Goal: Transaction & Acquisition: Download file/media

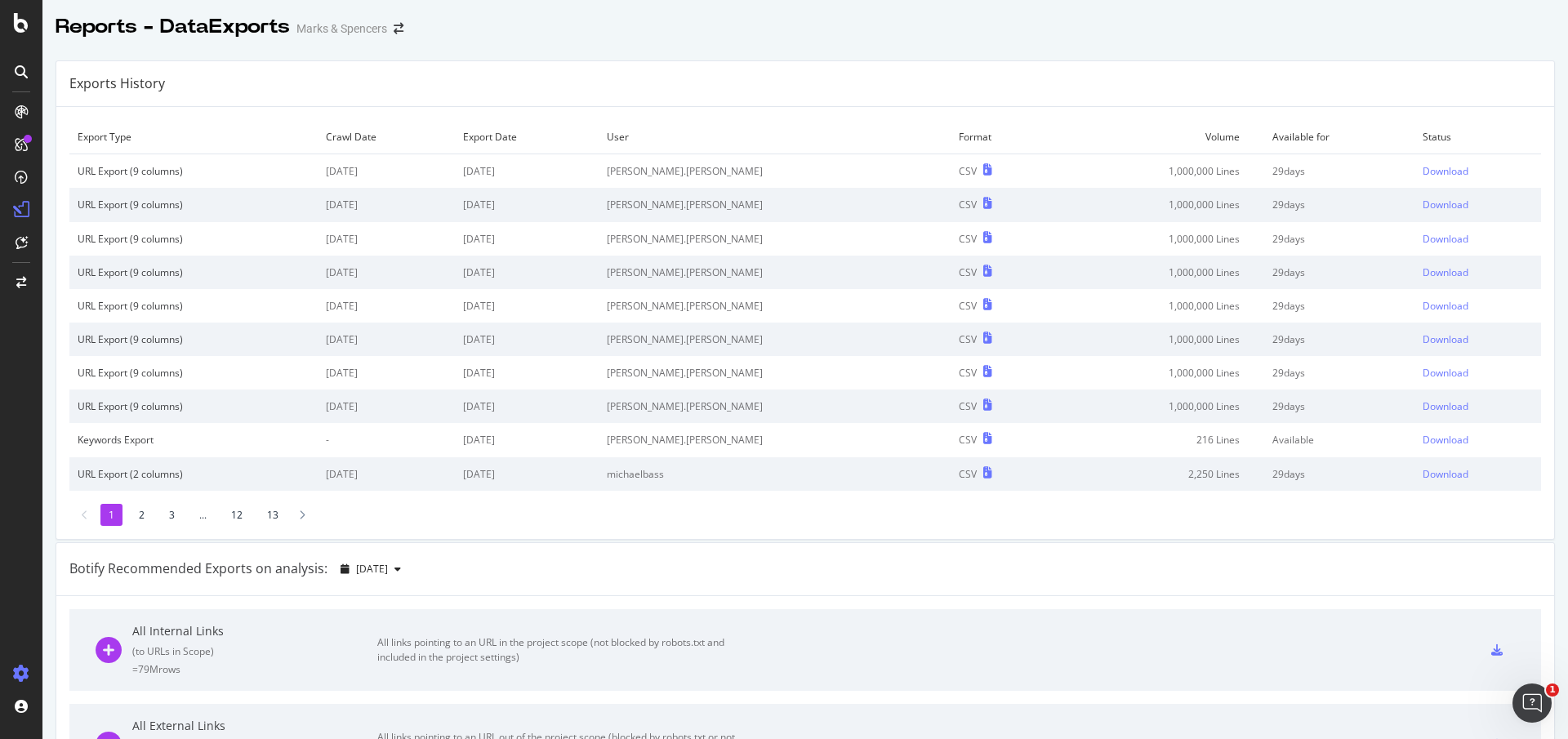
click at [29, 687] on div at bounding box center [21, 676] width 39 height 32
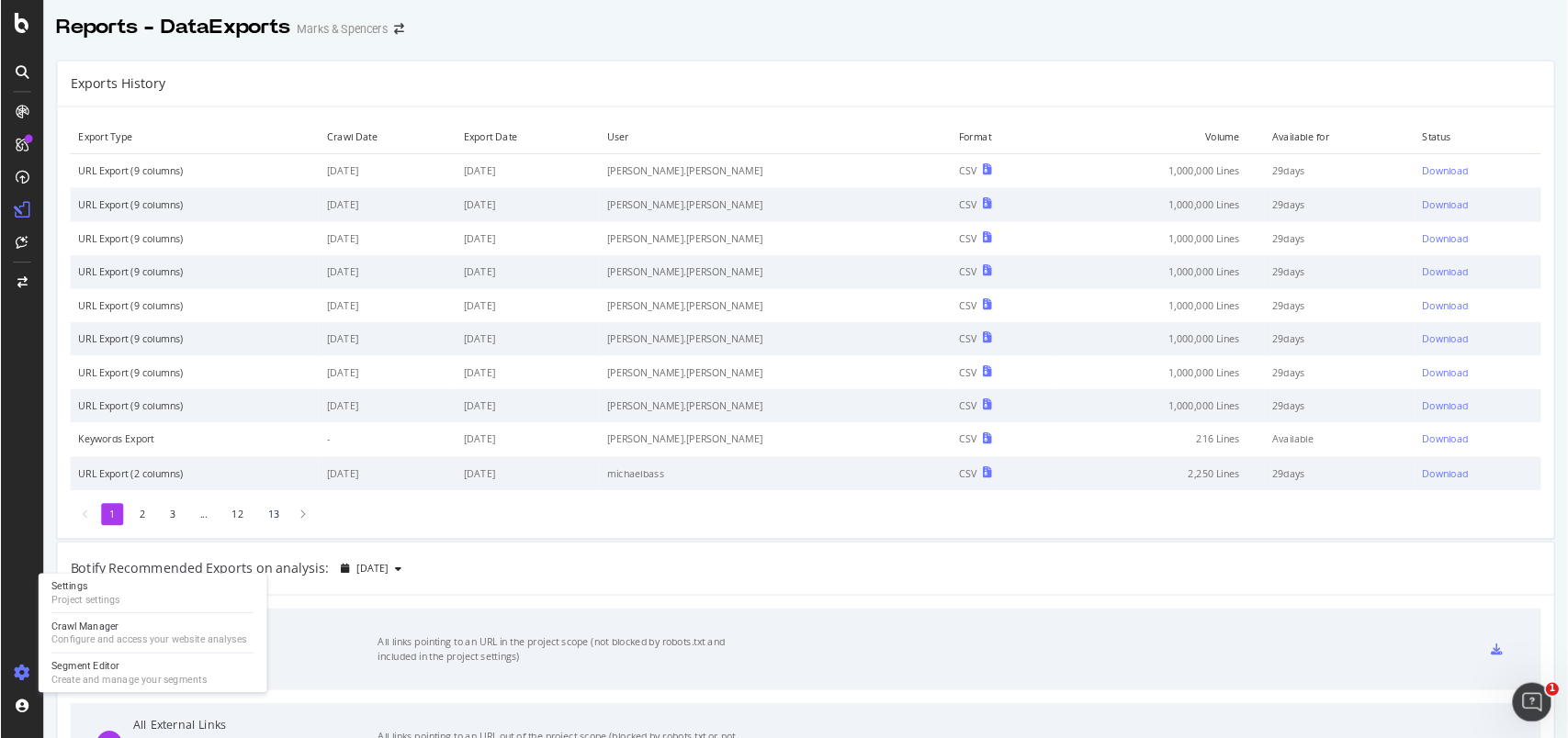
scroll to position [47, 0]
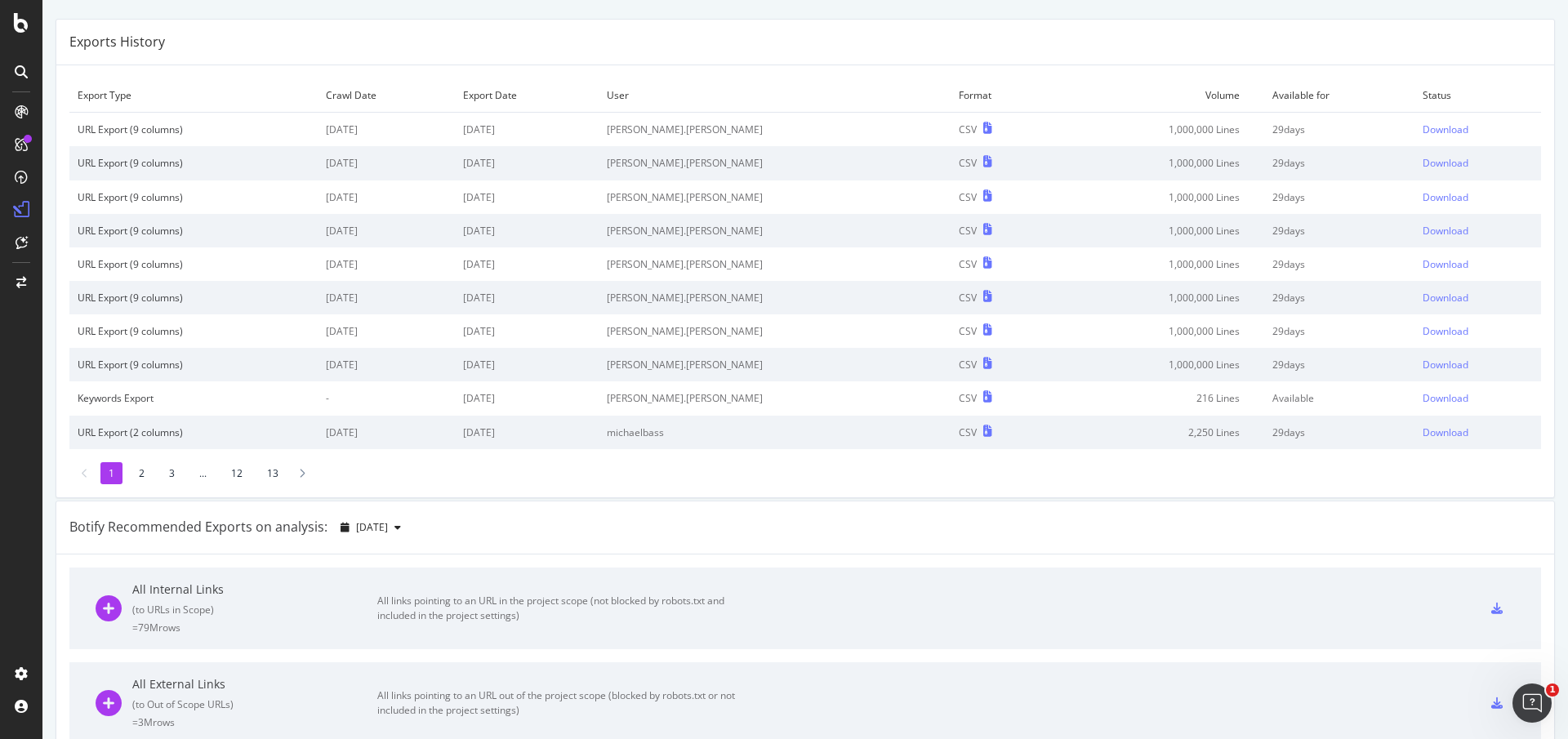
click at [958, 630] on div "All Internal Links ( to URLs in Scope ) = 79M rows All links pointing to an URL…" at bounding box center [805, 608] width 1419 height 81
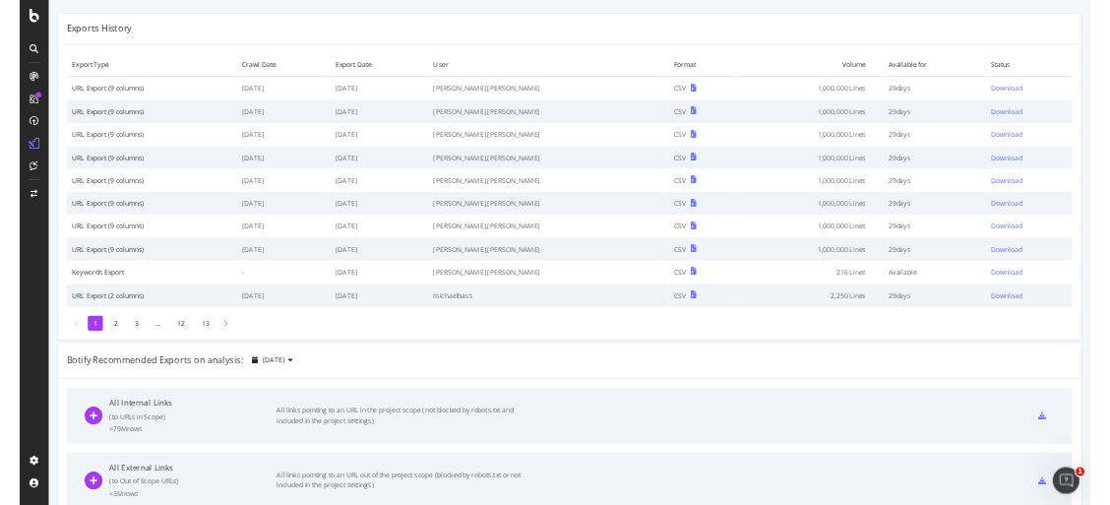
scroll to position [49, 0]
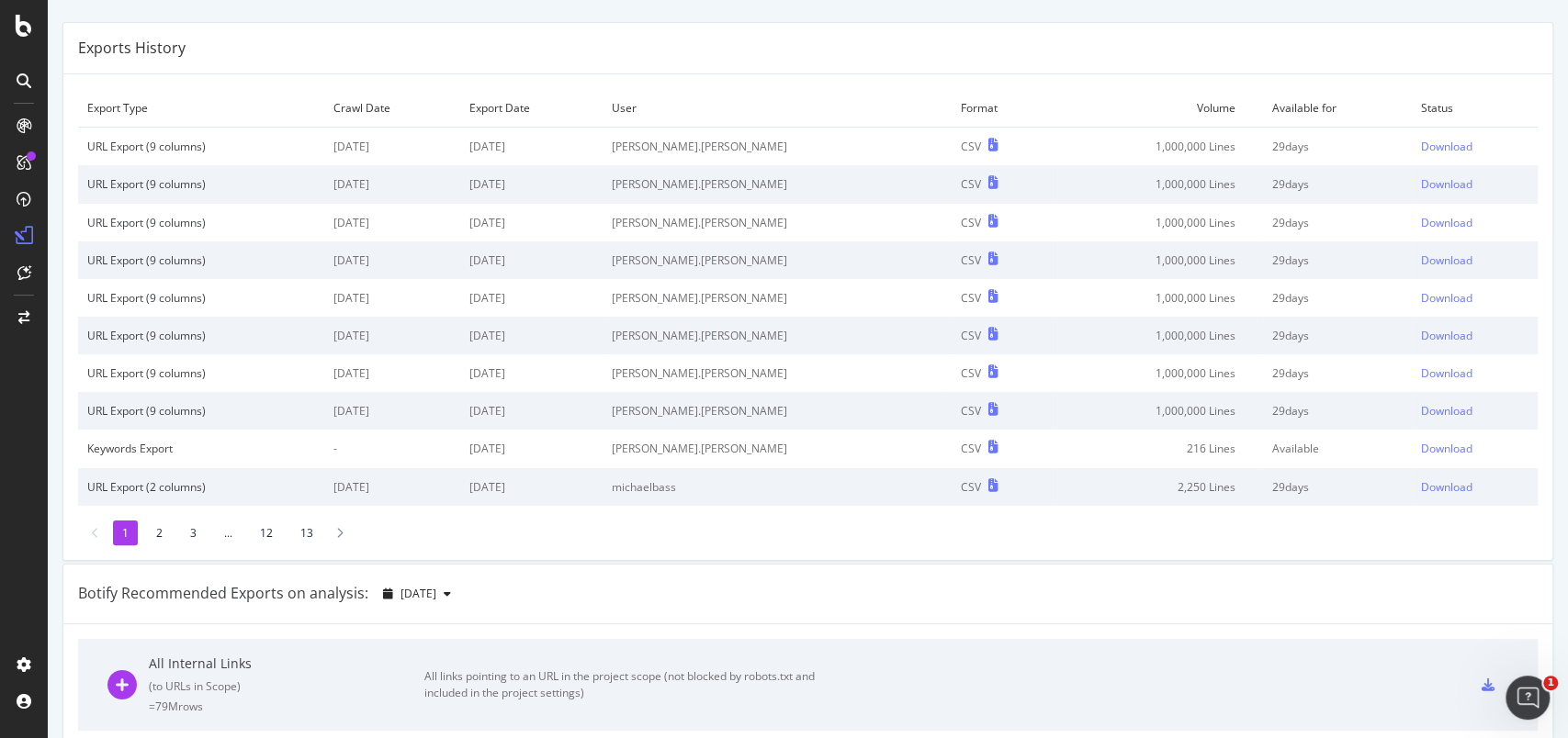
click at [1412, 399] on td "Download" at bounding box center [1475, 411] width 126 height 37
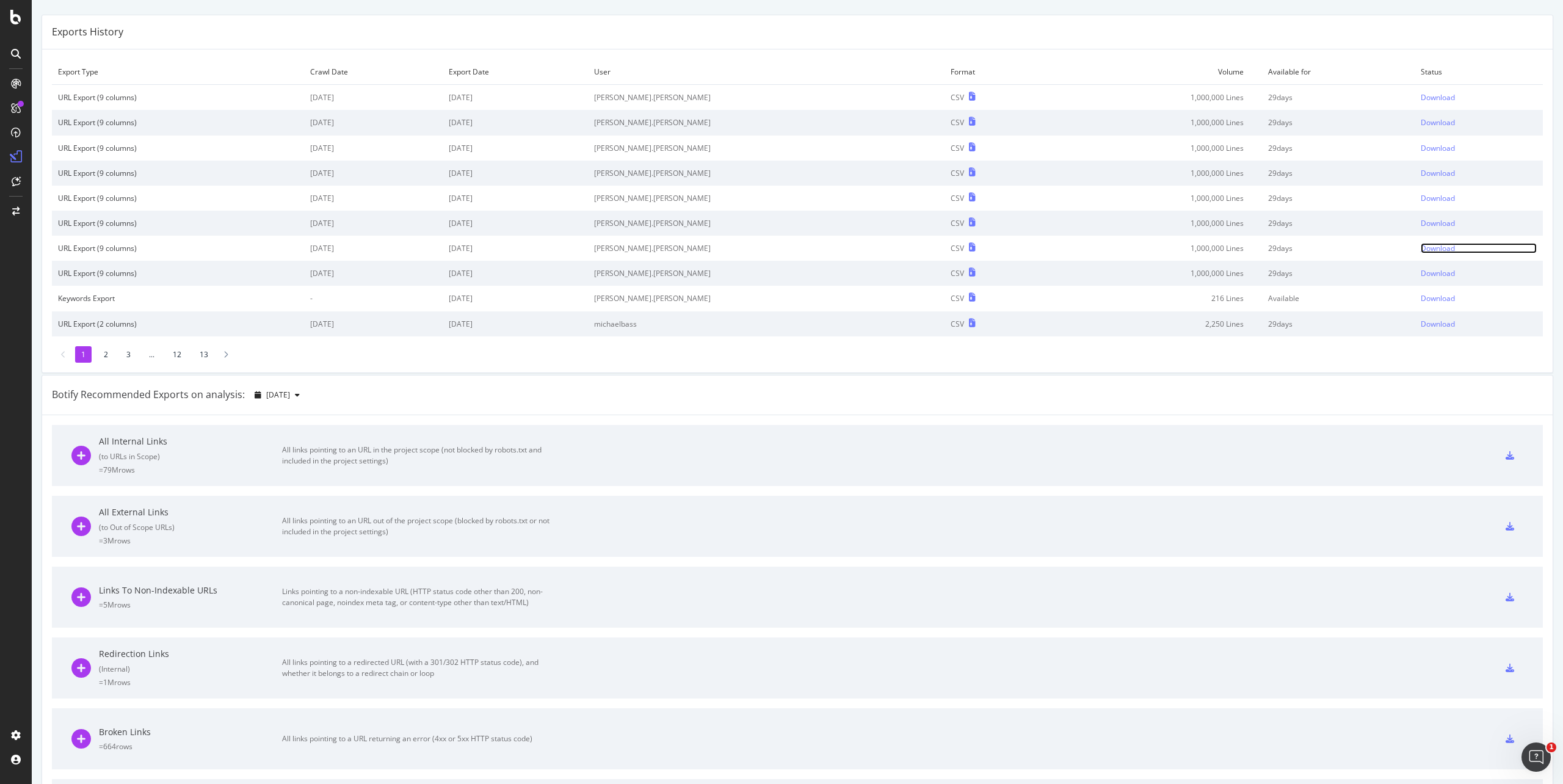
click at [1172, 248] on div "Download" at bounding box center [1438, 248] width 34 height 11
click at [1172, 225] on div "Download" at bounding box center [1438, 223] width 34 height 11
click at [1172, 176] on div "Download" at bounding box center [1438, 173] width 34 height 11
click at [1172, 172] on div "Download" at bounding box center [1438, 173] width 34 height 11
click at [1099, 123] on td "1,000,000 Lines" at bounding box center [1155, 122] width 215 height 25
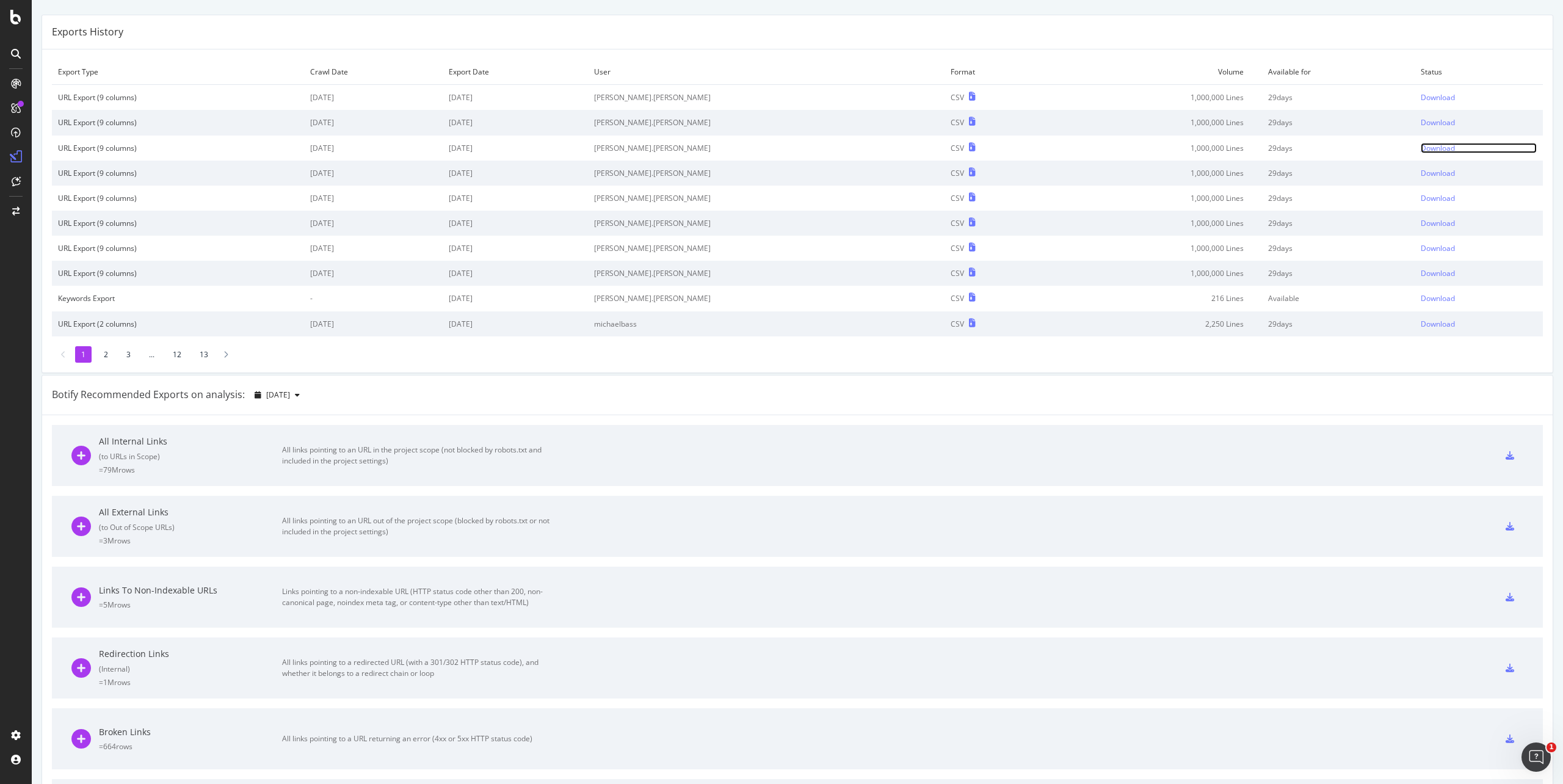
click at [1172, 147] on div "Download" at bounding box center [1438, 148] width 34 height 11
click at [1048, 125] on td "1,000,000 Lines" at bounding box center [1155, 122] width 215 height 25
click at [1172, 118] on div "Download" at bounding box center [1438, 122] width 34 height 11
click at [1172, 122] on div "Download" at bounding box center [1438, 122] width 34 height 11
click at [1088, 40] on div "Exports History" at bounding box center [797, 32] width 1511 height 34
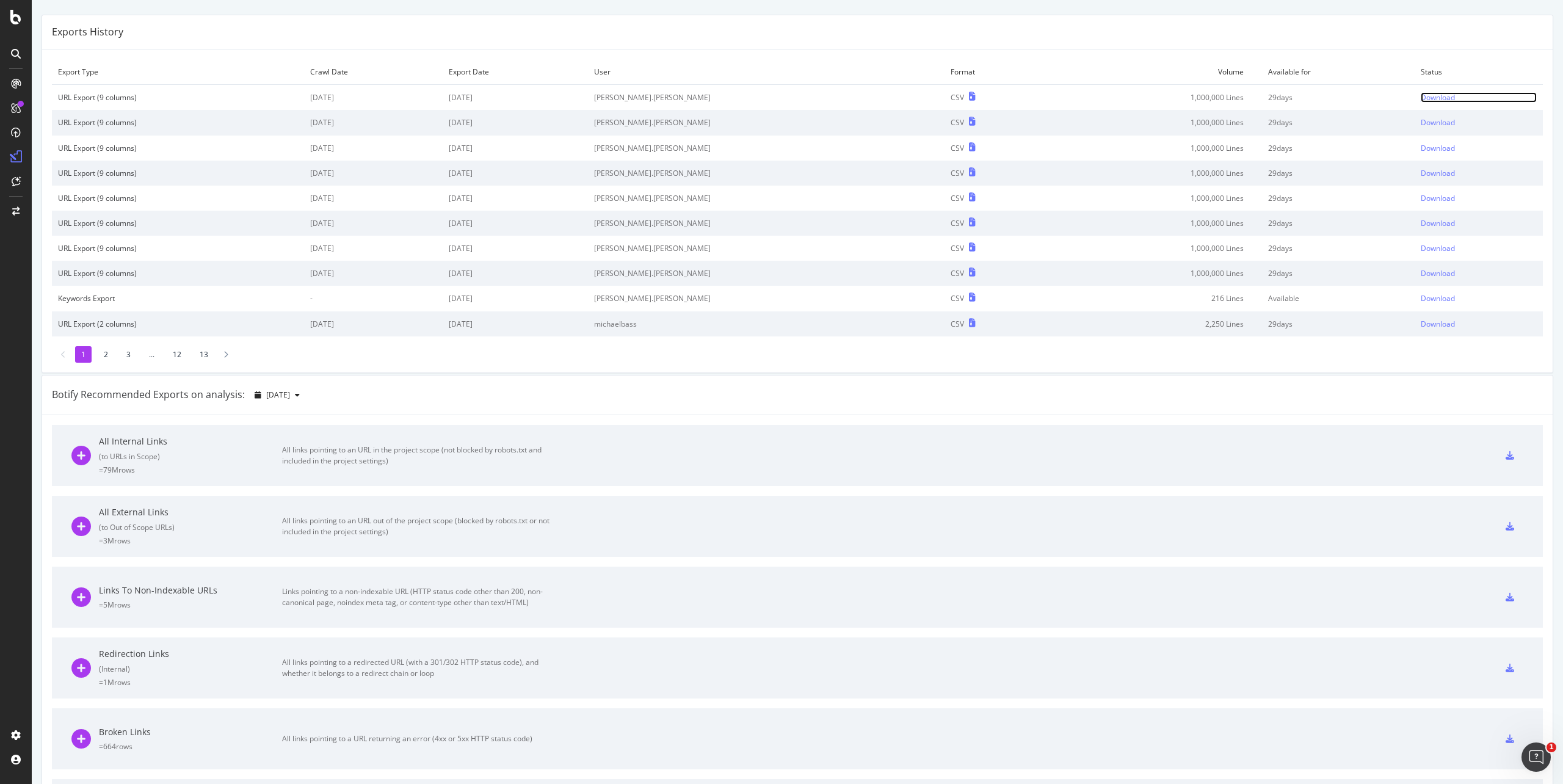
click at [1172, 96] on div "Download" at bounding box center [1438, 97] width 34 height 11
click at [1172, 94] on div "Download" at bounding box center [1438, 97] width 34 height 11
click at [1172, 226] on div "Download" at bounding box center [1438, 223] width 34 height 11
click at [1172, 200] on div "Download" at bounding box center [1438, 198] width 34 height 11
click at [1172, 197] on div "Download" at bounding box center [1438, 198] width 34 height 11
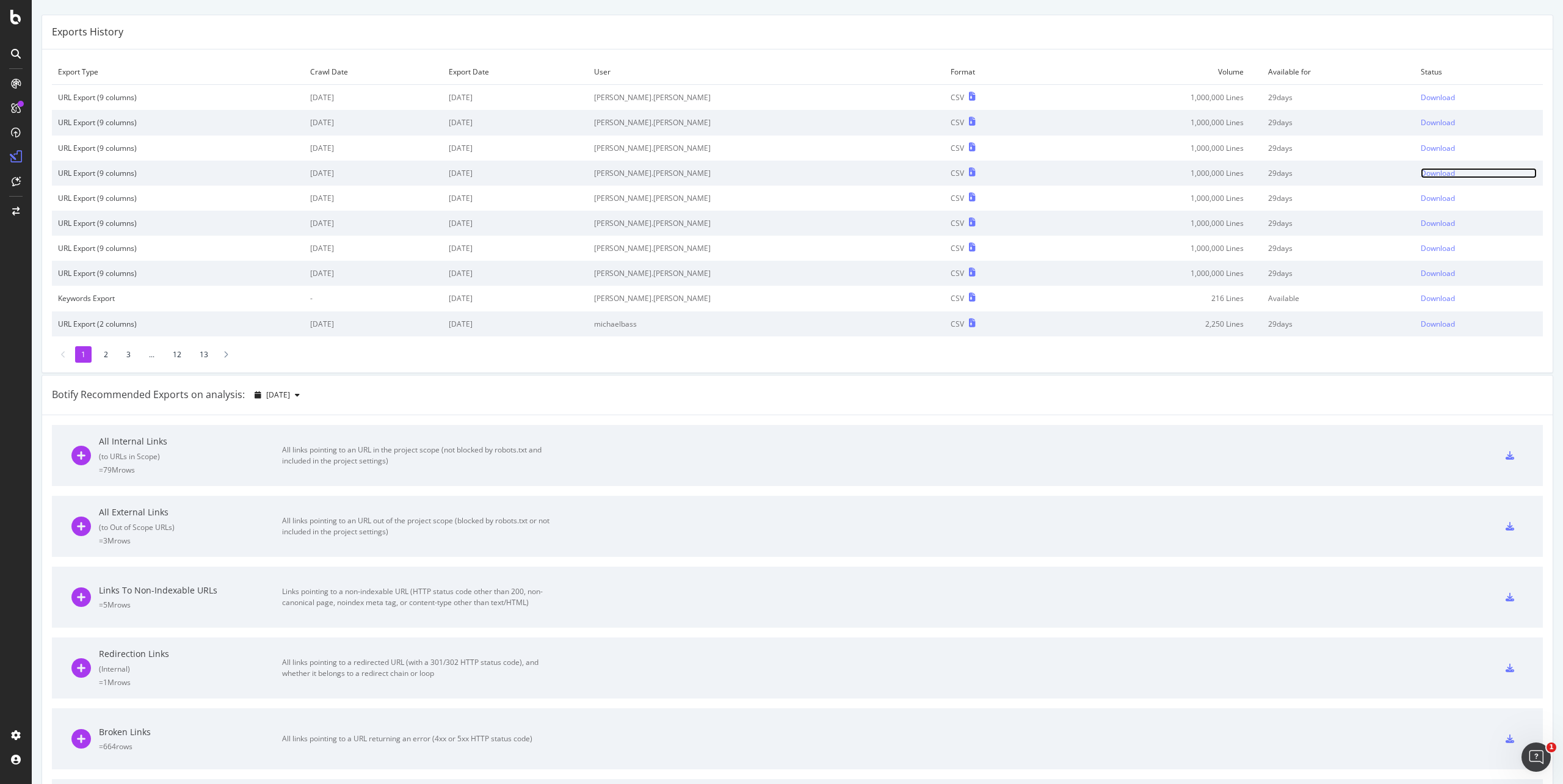
click at [1172, 176] on div "Download" at bounding box center [1438, 173] width 34 height 11
click at [1172, 146] on div "Download" at bounding box center [1438, 148] width 34 height 11
click at [1172, 120] on div "Download" at bounding box center [1438, 122] width 34 height 11
click at [1172, 121] on div "Download" at bounding box center [1438, 122] width 34 height 11
click at [1172, 92] on div "Download" at bounding box center [1438, 97] width 34 height 11
